Goal: Task Accomplishment & Management: Use online tool/utility

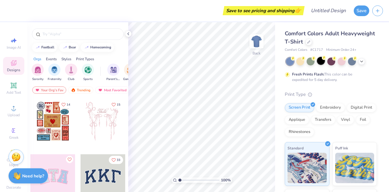
click at [321, 62] on div at bounding box center [321, 61] width 8 height 8
click at [9, 90] on span "Add Text" at bounding box center [13, 92] width 15 height 5
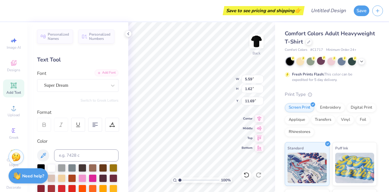
click at [98, 74] on div "Add Font" at bounding box center [106, 72] width 24 height 7
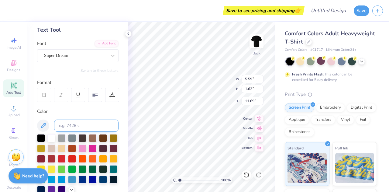
scroll to position [31, 0]
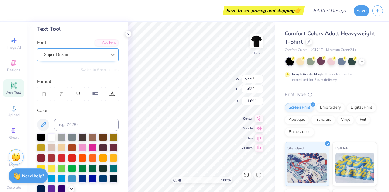
click at [110, 53] on icon at bounding box center [113, 55] width 6 height 6
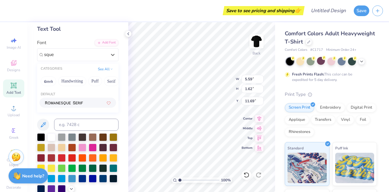
type input "sque"
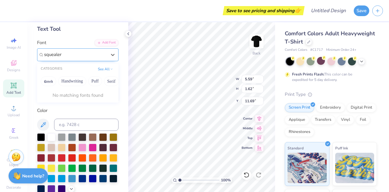
type input "squealer"
click at [90, 54] on div "Super Dream" at bounding box center [75, 54] width 64 height 9
click at [110, 55] on icon at bounding box center [113, 55] width 6 height 6
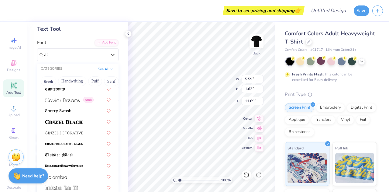
scroll to position [0, 0]
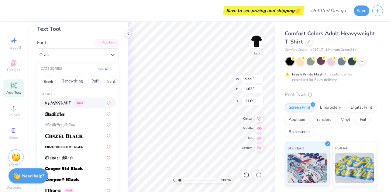
type input "a"
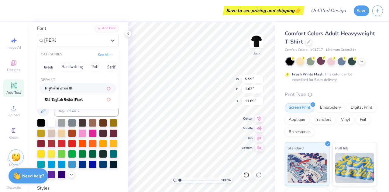
scroll to position [45, 0]
click at [76, 87] on div at bounding box center [78, 88] width 66 height 6
type input "[PERSON_NAME]"
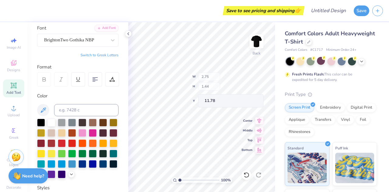
type input "2.75"
type input "1.44"
type input "11.78"
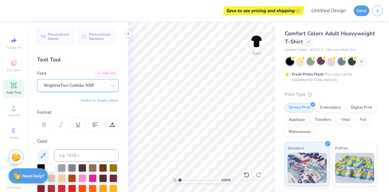
click at [102, 80] on div "BrightonTwo Gothika NBP" at bounding box center [75, 84] width 64 height 9
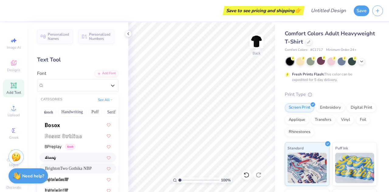
scroll to position [415, 0]
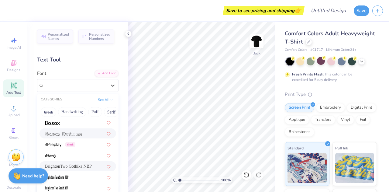
click at [68, 130] on span at bounding box center [63, 133] width 37 height 6
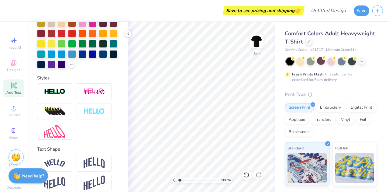
scroll to position [171, 0]
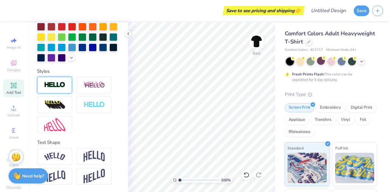
click at [65, 90] on div at bounding box center [54, 84] width 35 height 17
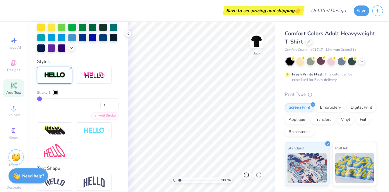
scroll to position [0, 0]
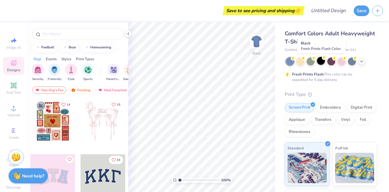
click at [322, 62] on div at bounding box center [321, 61] width 8 height 8
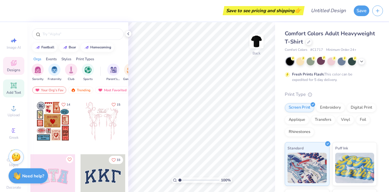
click at [12, 90] on span "Add Text" at bounding box center [13, 92] width 15 height 5
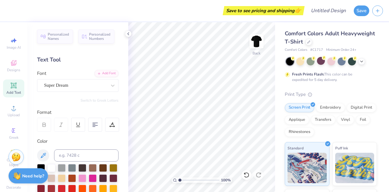
click at [11, 85] on icon at bounding box center [13, 85] width 5 height 5
type textarea "T"
type textarea "St. Pat's"
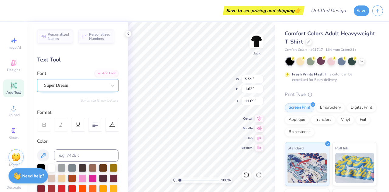
click at [90, 82] on div "Super Dream" at bounding box center [75, 84] width 64 height 9
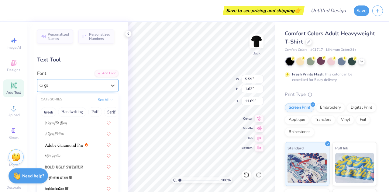
scroll to position [0, 0]
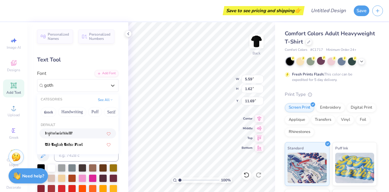
click at [77, 133] on div at bounding box center [78, 133] width 66 height 6
type input "goth"
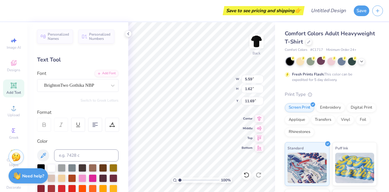
click at [49, 121] on div at bounding box center [44, 124] width 14 height 14
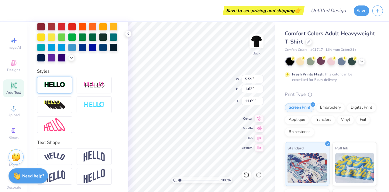
click at [59, 88] on img at bounding box center [54, 84] width 21 height 7
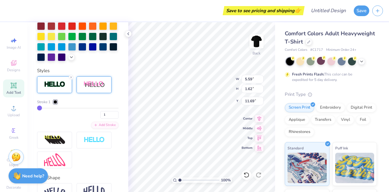
scroll to position [230, 0]
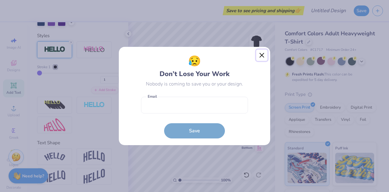
click at [262, 56] on button "Close" at bounding box center [262, 55] width 12 height 12
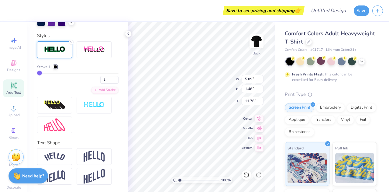
type input "5.09"
type input "1.48"
type input "2.26"
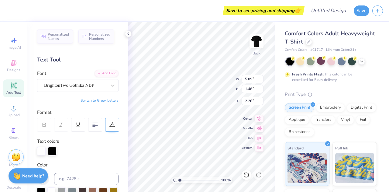
click at [112, 122] on icon at bounding box center [111, 124] width 5 height 5
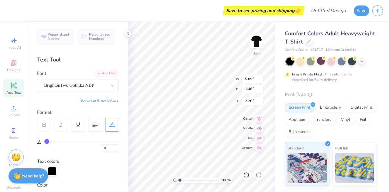
scroll to position [5, 1]
click at [214, 73] on div "100 % Back W 5.09 5.09 " H 1.48 1.48 " Y 2.26 2.26 " Center Middle Top Bottom" at bounding box center [201, 106] width 147 height 169
type input "3.39"
type input "6.75"
type input "1.96"
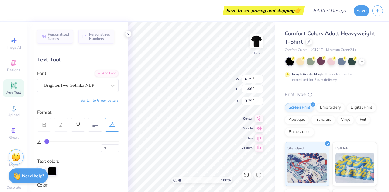
type input "3.32"
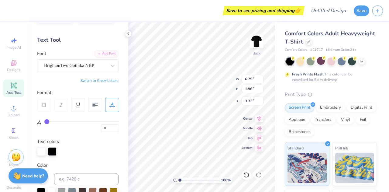
scroll to position [20, 0]
type input "2"
type input "8"
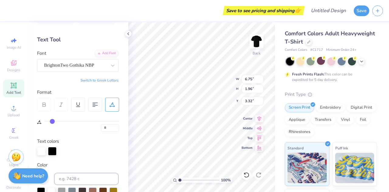
type input "15"
type input "20"
type input "23"
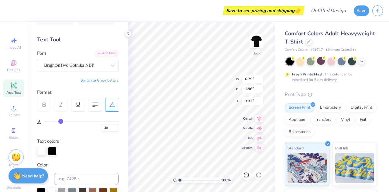
type input "23"
type input "27"
type input "29"
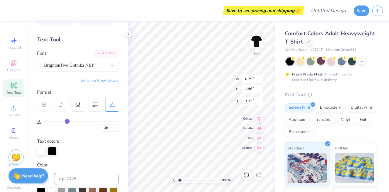
type input "31"
type input "32"
type input "33"
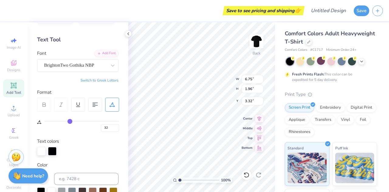
type input "33"
type input "34"
type input "35"
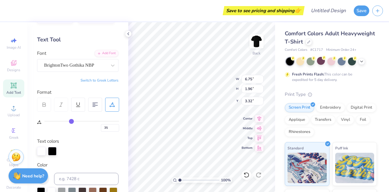
drag, startPoint x: 45, startPoint y: 119, endPoint x: 71, endPoint y: 119, distance: 25.8
type input "35"
click at [71, 121] on input "range" at bounding box center [81, 121] width 75 height 1
type input "14.17"
type input "1.81"
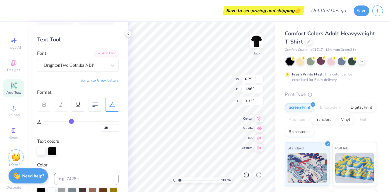
type input "3.39"
type input "36"
type input "34"
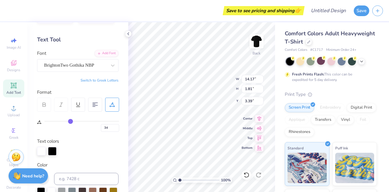
type input "33"
type input "31"
type input "30"
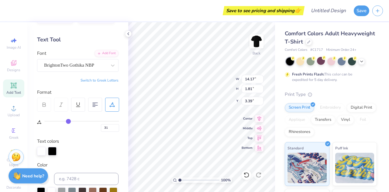
type input "30"
type input "29"
type input "28"
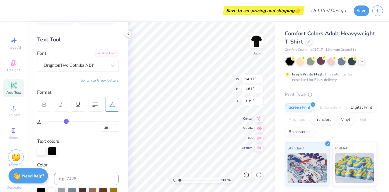
type input "27"
type input "26"
type input "25"
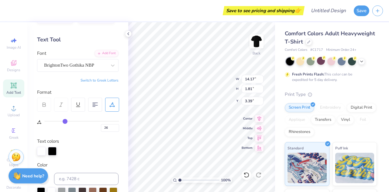
type input "25"
type input "24"
type input "23"
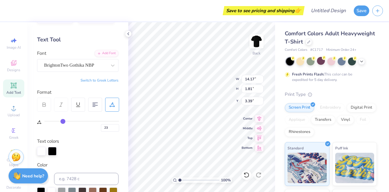
drag, startPoint x: 72, startPoint y: 120, endPoint x: 63, endPoint y: 120, distance: 9.7
type input "23"
click at [63, 121] on input "range" at bounding box center [81, 121] width 75 height 1
type input "11.45"
type input "22"
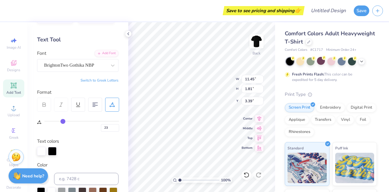
type input "22"
type input "21"
type input "18"
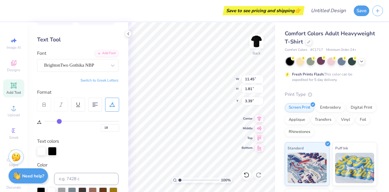
type input "17"
type input "15"
type input "14"
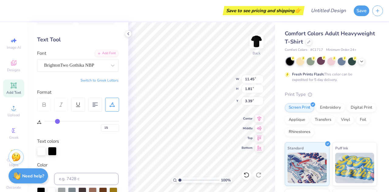
type input "14"
type input "13"
type input "12"
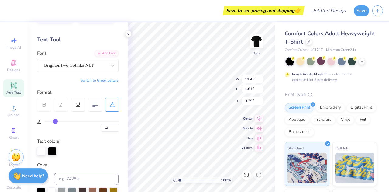
type input "13"
type input "14"
type input "15"
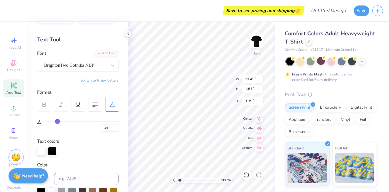
type input "15"
drag, startPoint x: 63, startPoint y: 120, endPoint x: 57, endPoint y: 120, distance: 5.2
type input "15"
click at [57, 121] on input "range" at bounding box center [81, 121] width 75 height 1
type input "9.64"
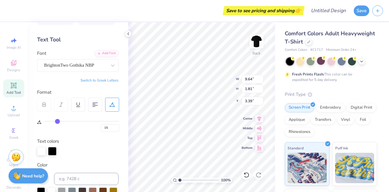
type input "3.46"
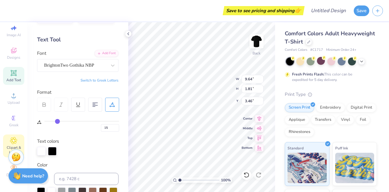
click at [5, 145] on span "Clipart & logos" at bounding box center [13, 150] width 21 height 10
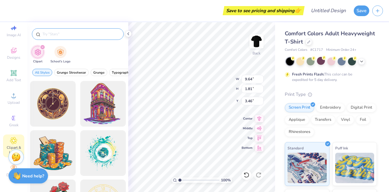
type input "b"
type input "lightening bolt"
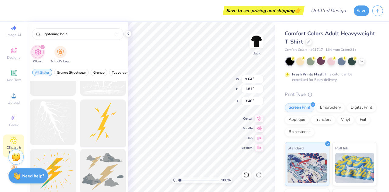
scroll to position [36, 0]
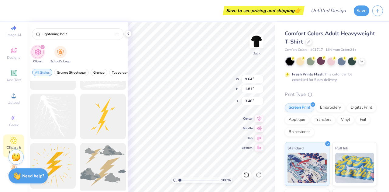
click at [100, 162] on div at bounding box center [103, 166] width 50 height 50
type input "14.17"
type input "12.84"
type input "3.00"
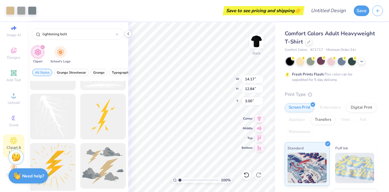
click at [62, 155] on div at bounding box center [53, 166] width 50 height 50
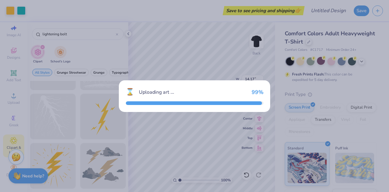
type input "14.98"
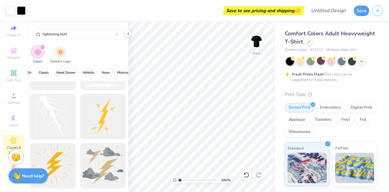
scroll to position [0, 198]
click at [82, 73] on span "Athletic" at bounding box center [88, 72] width 12 height 5
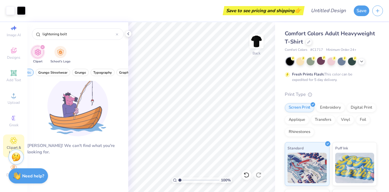
scroll to position [0, 0]
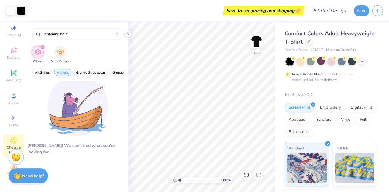
click at [39, 70] on span "All Styles" at bounding box center [42, 72] width 15 height 5
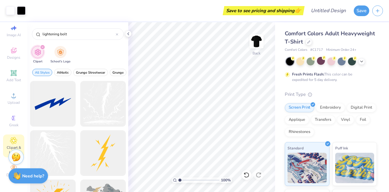
scroll to position [36, 0]
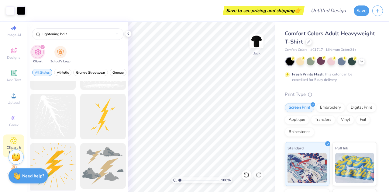
click at [58, 154] on div at bounding box center [53, 166] width 50 height 50
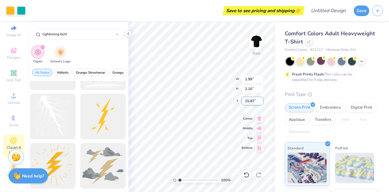
type input "1.99"
type input "2.10"
type input "6.83"
type input "2.52"
type input "2.66"
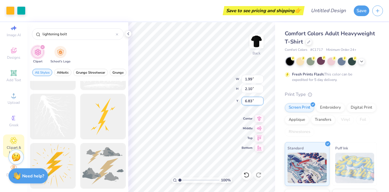
type input "6.27"
type input "6.15"
type input "6.50"
type input "2.43"
type input "9.64"
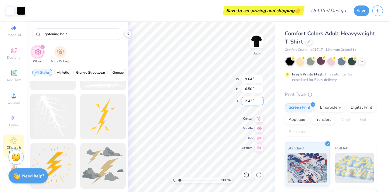
type input "1.81"
type input "3.46"
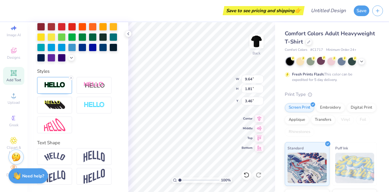
scroll to position [0, 0]
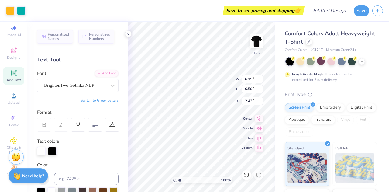
type input "8.64"
type input "2.46"
type input "2.60"
type input "3.00"
click at [223, 90] on div "100 % Back W 2.46 2.46 " H 2.60 2.60 " Y 3.00 3.00 " Center Middle Top Bottom" at bounding box center [201, 106] width 147 height 169
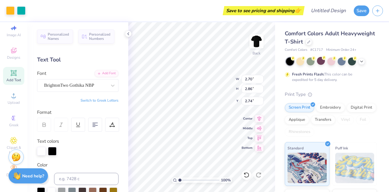
type input "2.70"
type input "2.86"
type input "3.00"
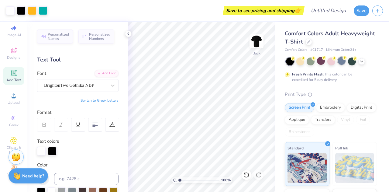
click at [343, 63] on div at bounding box center [341, 61] width 8 height 8
click at [361, 60] on icon at bounding box center [361, 60] width 5 height 5
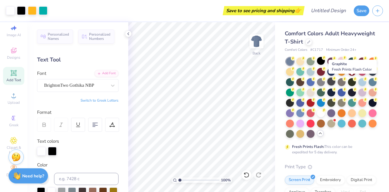
click at [335, 81] on div at bounding box center [331, 81] width 8 height 8
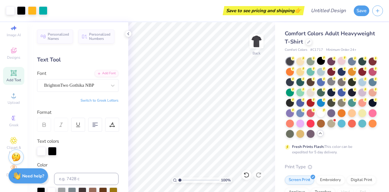
click at [10, 72] on icon at bounding box center [13, 72] width 7 height 7
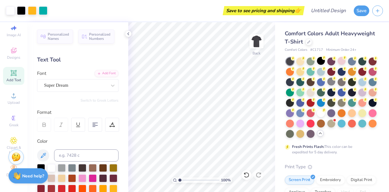
click at [11, 70] on icon at bounding box center [13, 72] width 5 height 5
type textarea "T"
type textarea "Back In Rolla"
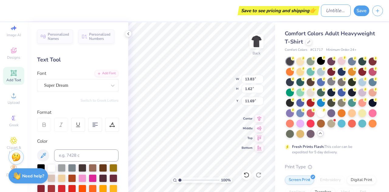
type input "13.83"
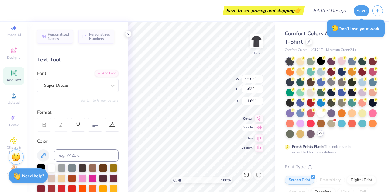
type textarea "Back In Rolla Est. 1908"
click at [73, 88] on div at bounding box center [75, 85] width 63 height 8
click at [65, 88] on span "Super Dream" at bounding box center [56, 85] width 24 height 7
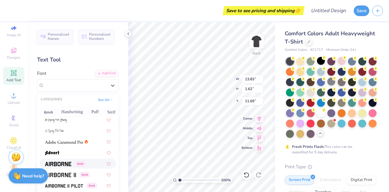
scroll to position [69, 0]
click at [65, 141] on img at bounding box center [64, 141] width 38 height 4
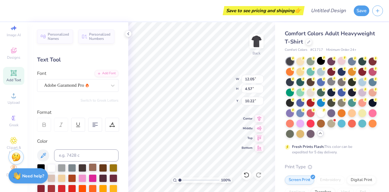
type input "12.05"
type input "4.57"
type input "10.22"
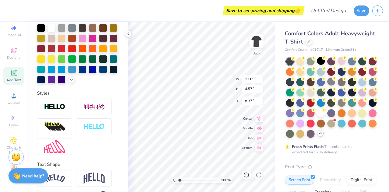
type input "8.37"
type input "7.49"
type input "2.84"
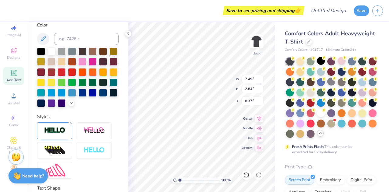
type input "9.64"
type input "1.81"
type input "3.46"
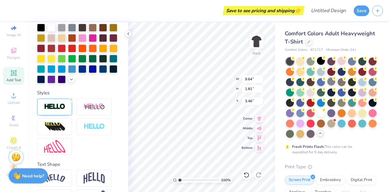
type input "2.70"
type input "2.86"
type input "3.00"
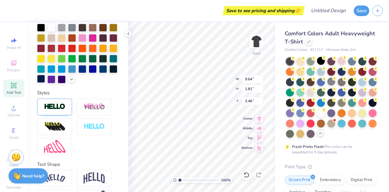
scroll to position [0, 0]
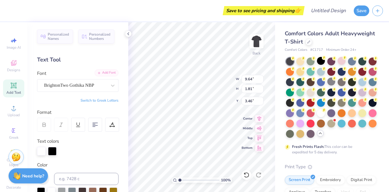
click at [109, 72] on div "Add Font" at bounding box center [106, 72] width 24 height 7
click at [102, 73] on div "Add Font" at bounding box center [106, 72] width 24 height 7
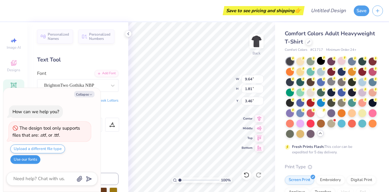
click at [30, 163] on button "Use our fonts" at bounding box center [25, 159] width 30 height 9
click at [50, 148] on button "Upload a different file type" at bounding box center [37, 148] width 55 height 9
type textarea "x"
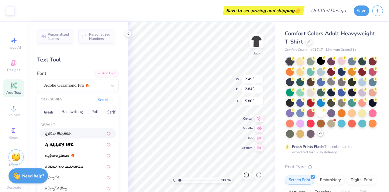
type input "7.49"
type input "2.84"
type input "5.86"
click at [100, 15] on div "Save to see pricing and shipping 👉" at bounding box center [176, 10] width 252 height 21
